Goal: Register for event/course

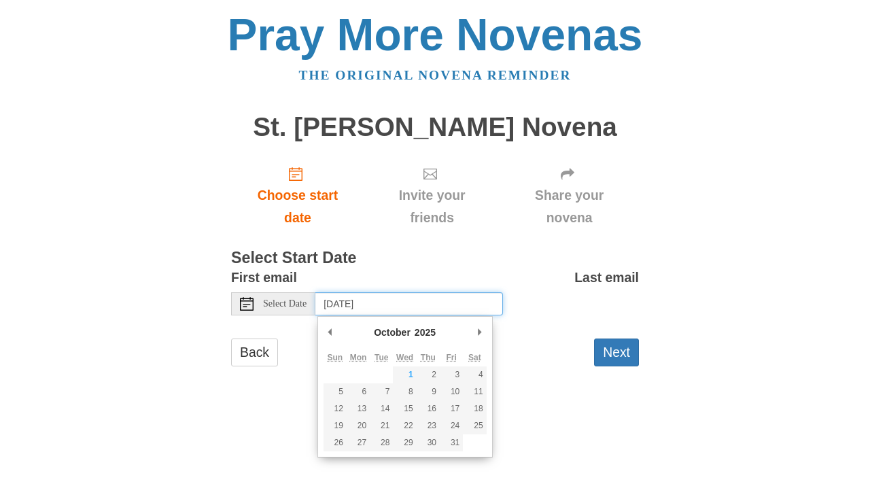
click at [447, 303] on input "[DATE]" at bounding box center [409, 303] width 188 height 23
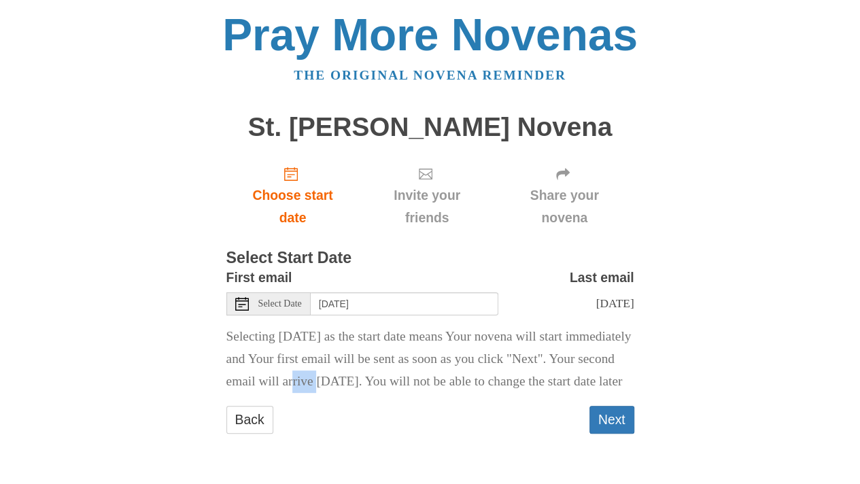
click at [435, 373] on p "Selecting [DATE] as the start date means Your novena will start immediately and…" at bounding box center [430, 359] width 408 height 67
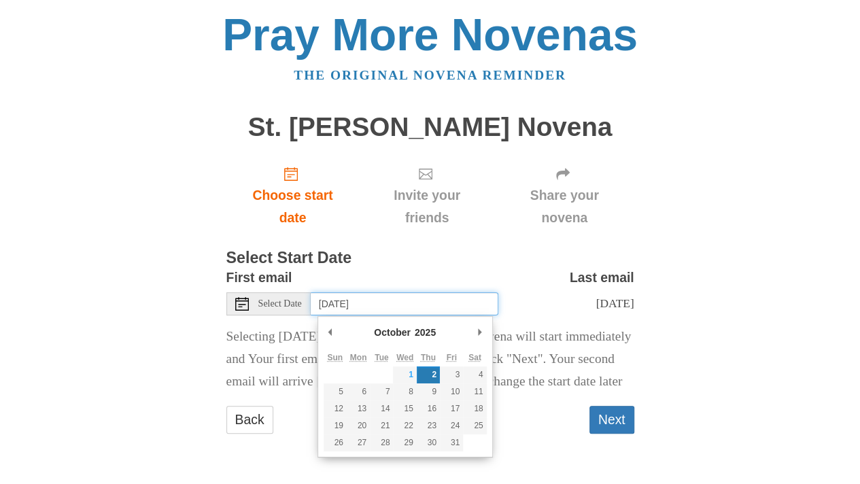
click at [441, 300] on input "[DATE]" at bounding box center [405, 303] width 188 height 23
click at [445, 292] on input "[DATE]" at bounding box center [405, 303] width 188 height 23
click at [462, 250] on h3 "Select Start Date" at bounding box center [430, 259] width 408 height 18
click at [443, 292] on input "[DATE]" at bounding box center [405, 303] width 188 height 23
type input "[DATE]"
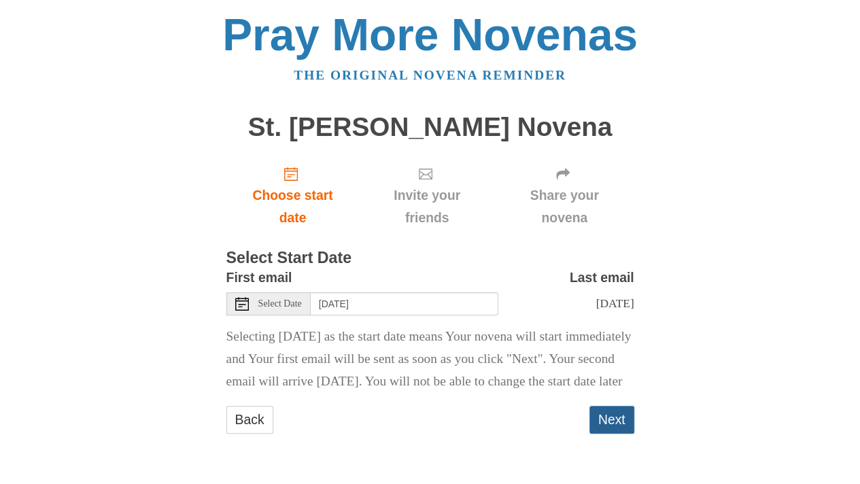
click at [606, 433] on button "Next" at bounding box center [611, 420] width 45 height 28
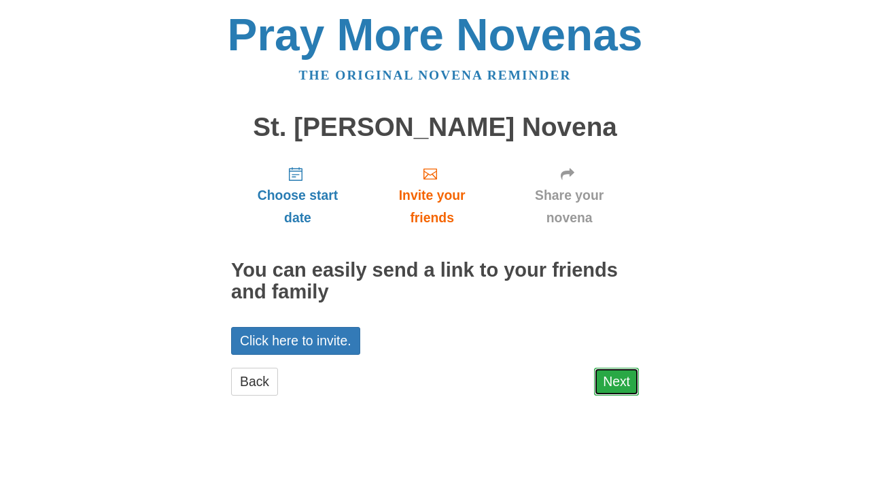
click at [624, 383] on link "Next" at bounding box center [616, 382] width 45 height 28
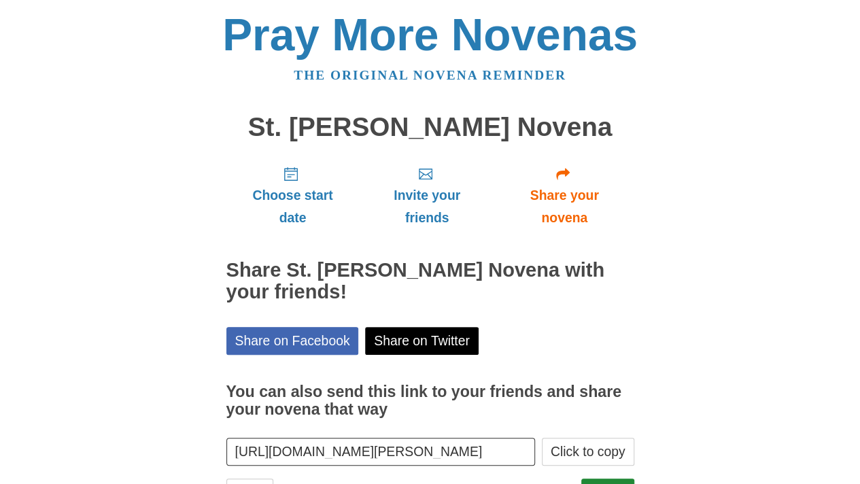
scroll to position [61, 0]
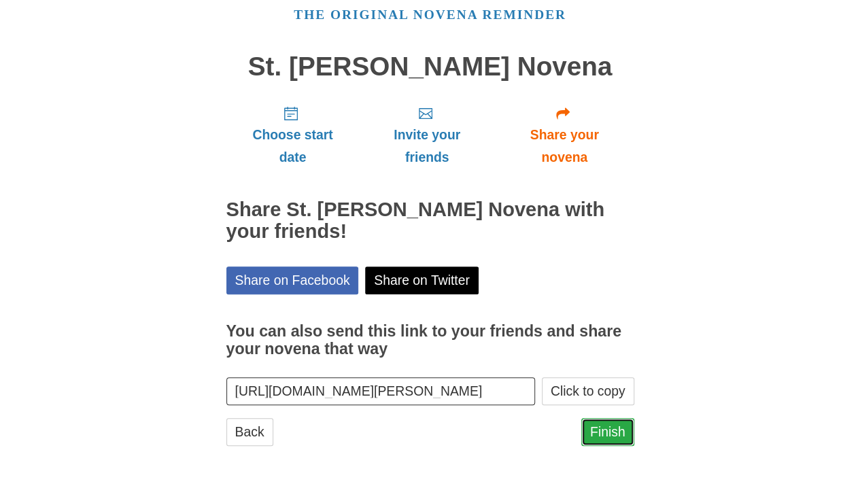
click at [608, 432] on link "Finish" at bounding box center [607, 432] width 53 height 28
